Goal: Transaction & Acquisition: Purchase product/service

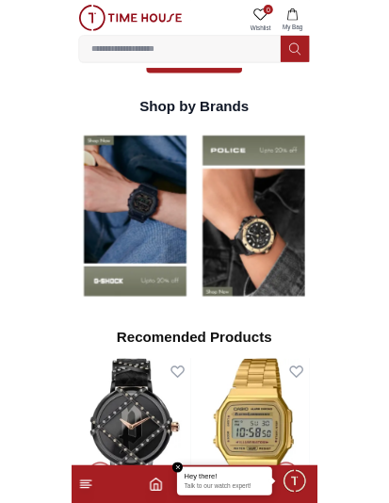
scroll to position [1395, 0]
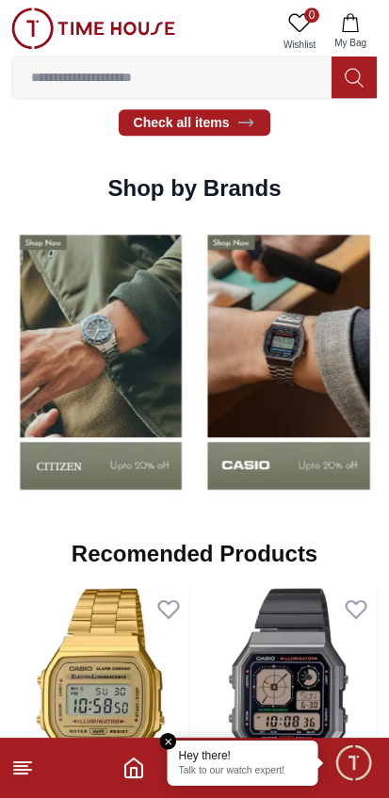
click at [92, 80] on input at bounding box center [171, 77] width 319 height 38
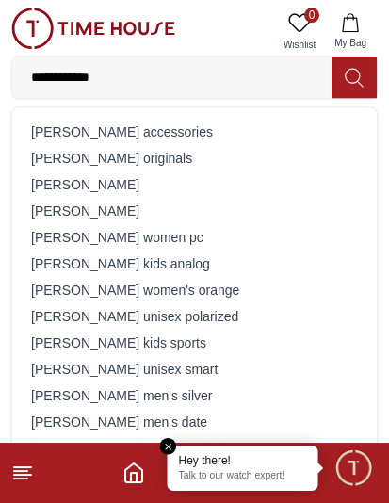
type input "**********"
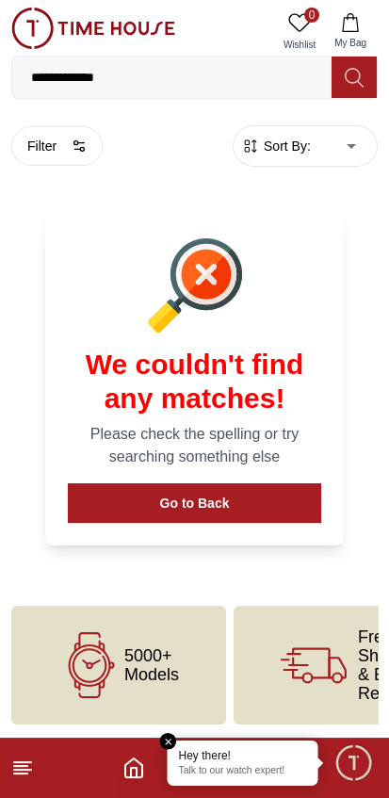
scroll to position [1, 0]
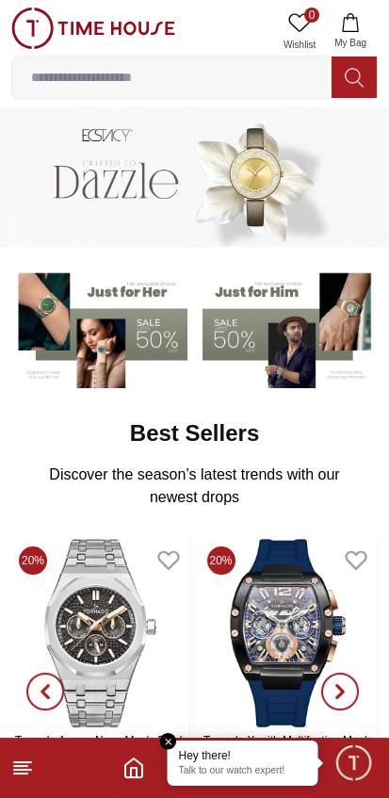
scroll to position [1395, 0]
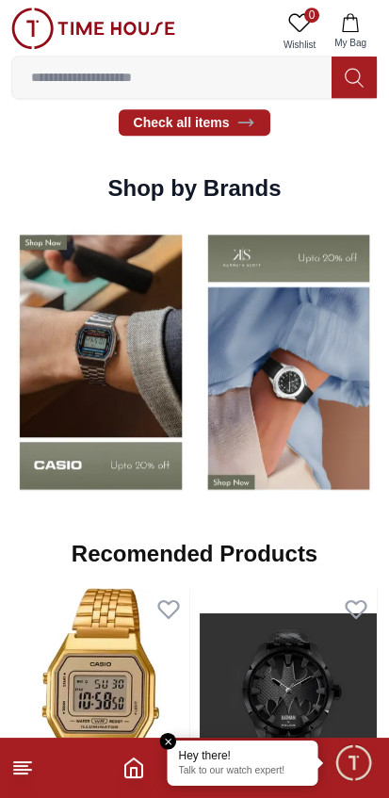
click at [15, 762] on line at bounding box center [22, 762] width 17 height 0
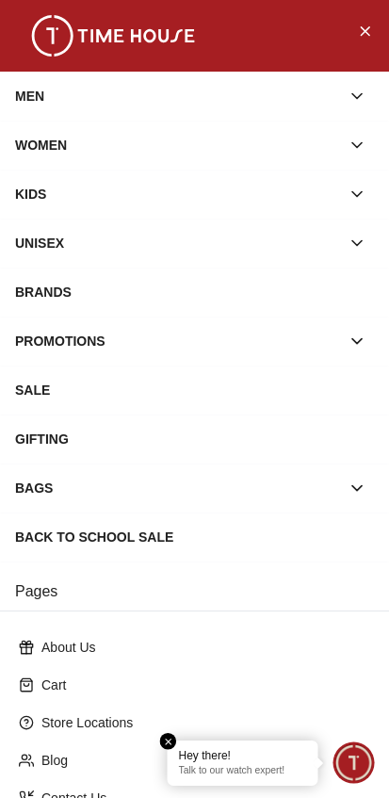
click at [54, 111] on div "MEN" at bounding box center [177, 96] width 325 height 34
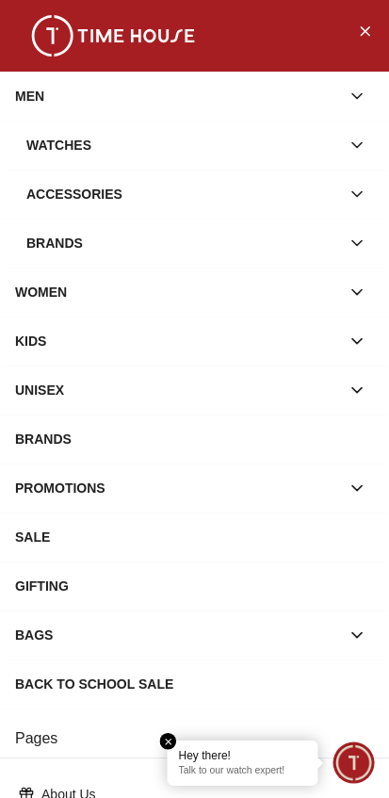
click at [40, 152] on div "Watches" at bounding box center [183, 145] width 314 height 34
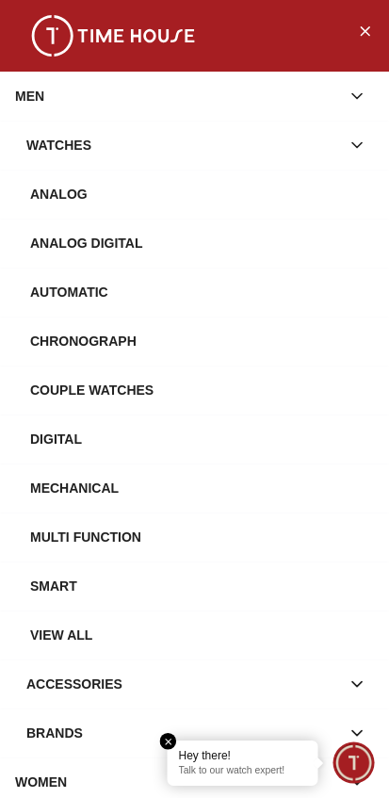
click at [45, 193] on div "Analog" at bounding box center [202, 194] width 344 height 34
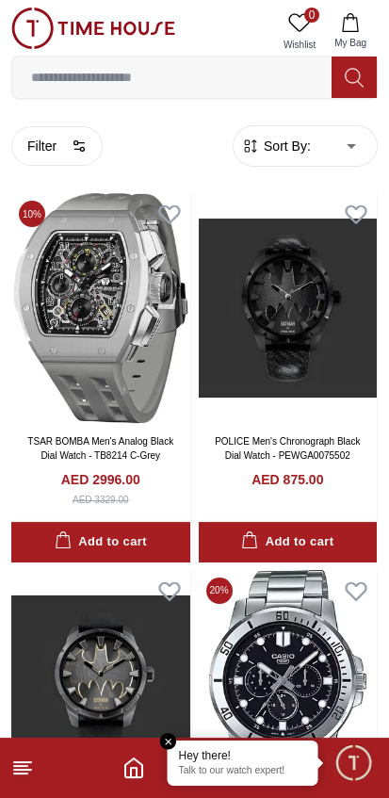
click at [48, 154] on button "Filter" at bounding box center [56, 146] width 91 height 40
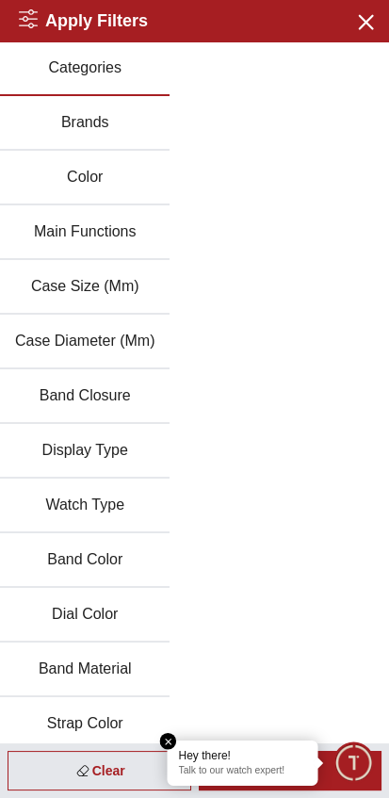
click at [63, 125] on button "Brands" at bounding box center [85, 123] width 170 height 55
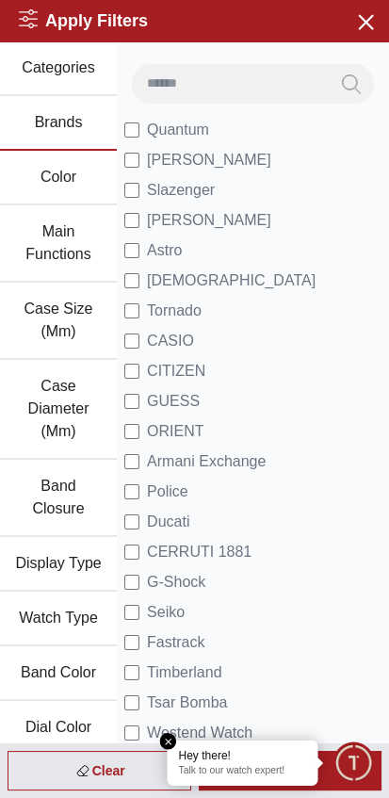
click at [175, 85] on input at bounding box center [230, 83] width 197 height 38
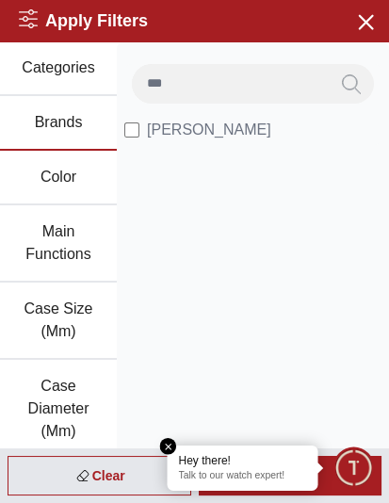
type input "***"
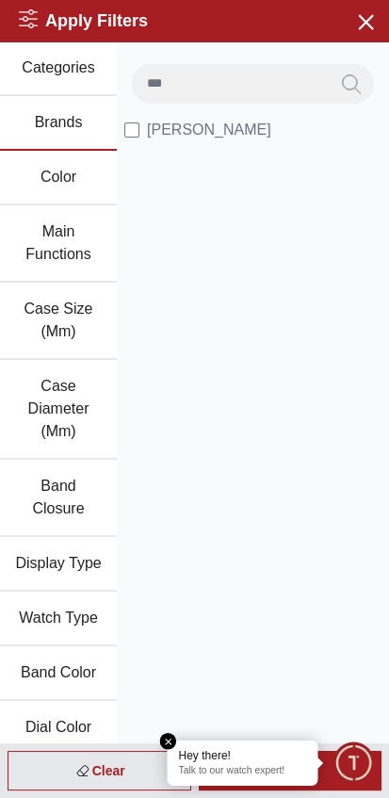
click at [344, 766] on span "Minimize live chat window" at bounding box center [353, 762] width 55 height 55
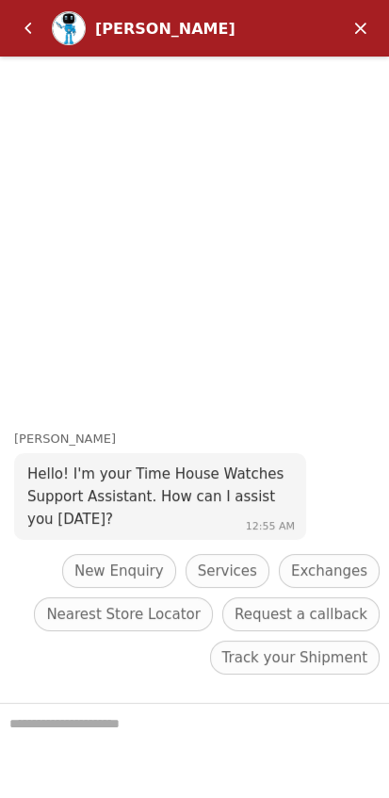
click at [361, 26] on em "Minimize" at bounding box center [361, 28] width 38 height 38
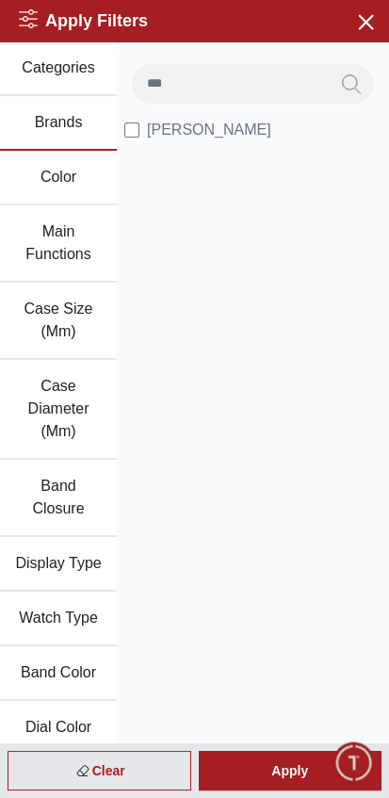
click at [268, 765] on div "Apply" at bounding box center [291, 771] width 184 height 40
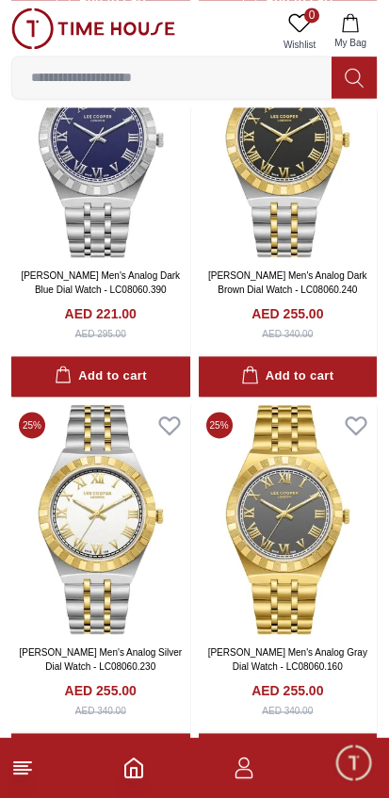
scroll to position [3417, 0]
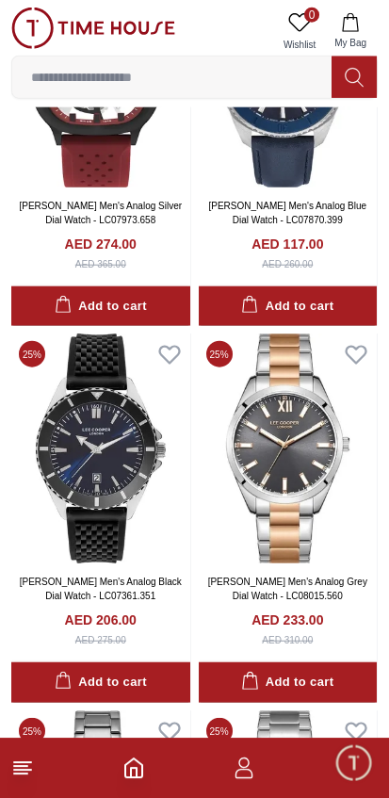
scroll to position [5482, 0]
